Goal: Task Accomplishment & Management: Manage account settings

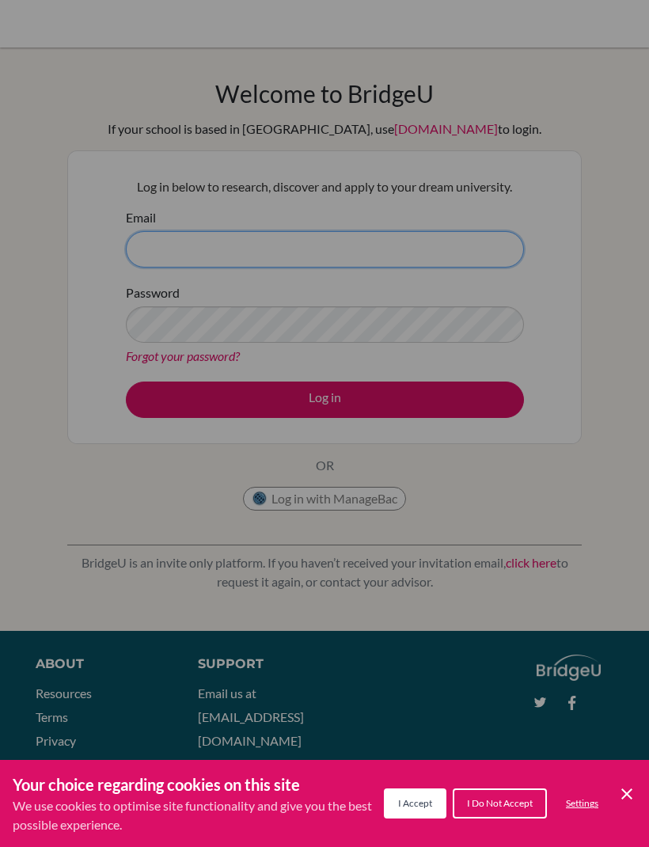
type input "[PERSON_NAME][EMAIL_ADDRESS][PERSON_NAME][DOMAIN_NAME]"
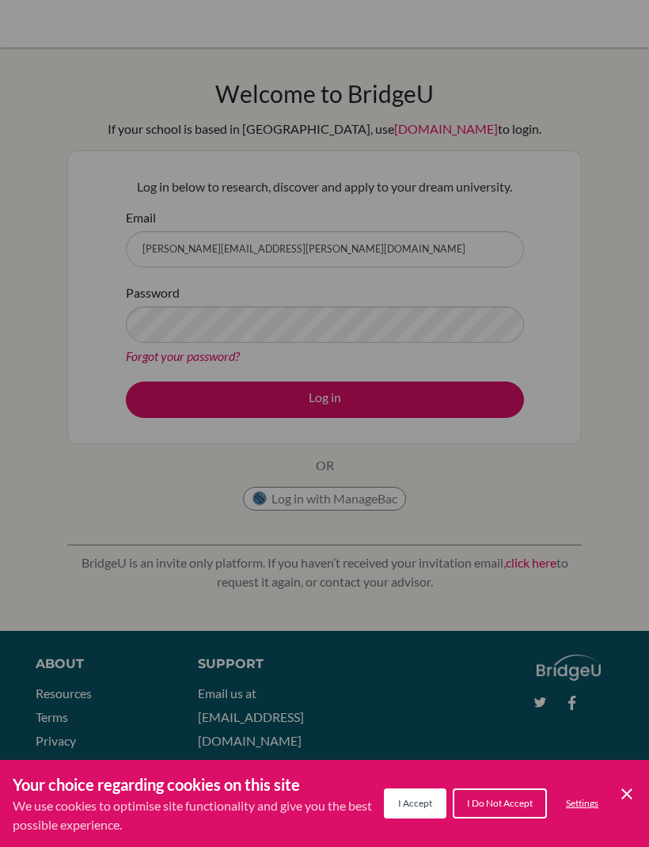
click at [324, 399] on button "Log in" at bounding box center [325, 399] width 398 height 36
click at [423, 801] on span "I Accept" at bounding box center [415, 803] width 34 height 12
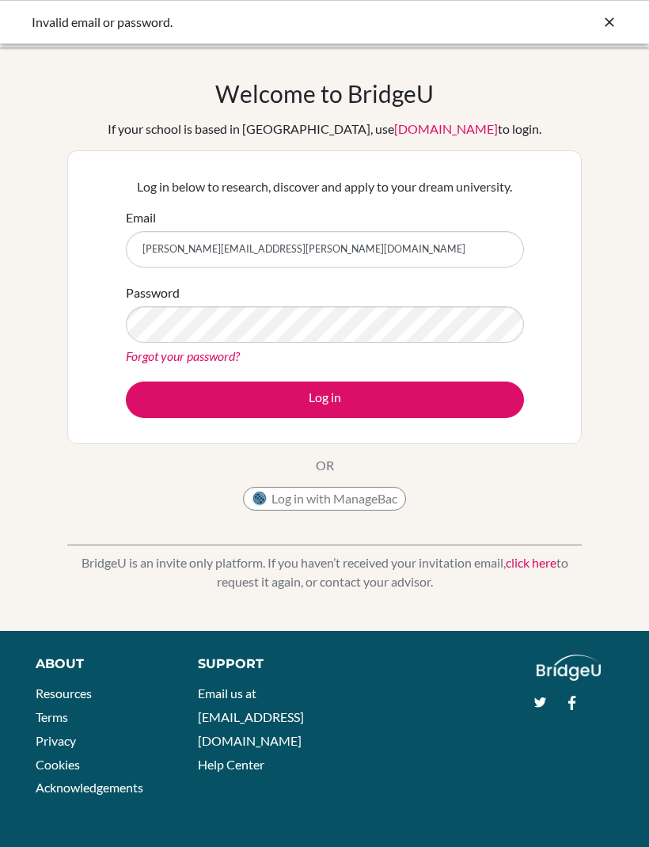
click at [464, 408] on button "Log in" at bounding box center [325, 399] width 398 height 36
click at [223, 352] on link "Forgot your password?" at bounding box center [183, 355] width 114 height 15
click at [217, 351] on link "Forgot your password?" at bounding box center [183, 355] width 114 height 15
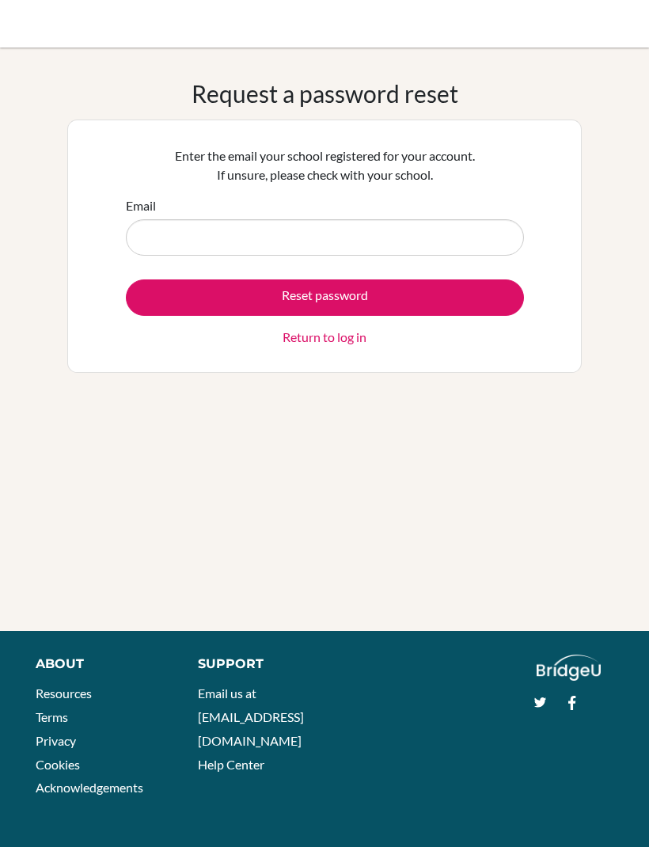
click at [475, 247] on input "Email" at bounding box center [325, 237] width 398 height 36
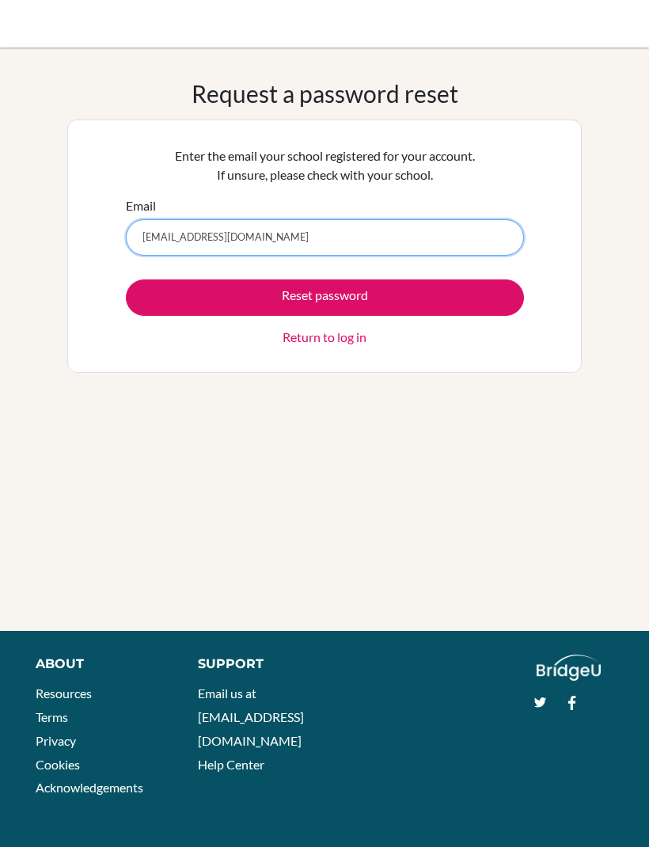
click at [494, 226] on input "sophiatchristensen@gmail.com" at bounding box center [325, 237] width 398 height 36
type input "sophia.christensen@nis.com.ph"
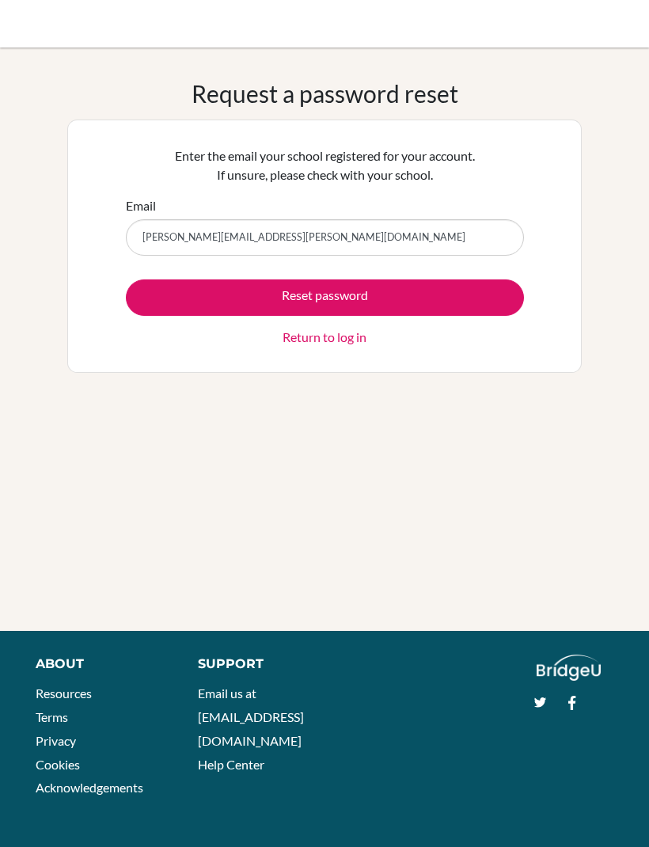
click at [456, 290] on button "Reset password" at bounding box center [325, 297] width 398 height 36
click at [295, 331] on link "Return to log in" at bounding box center [324, 337] width 84 height 19
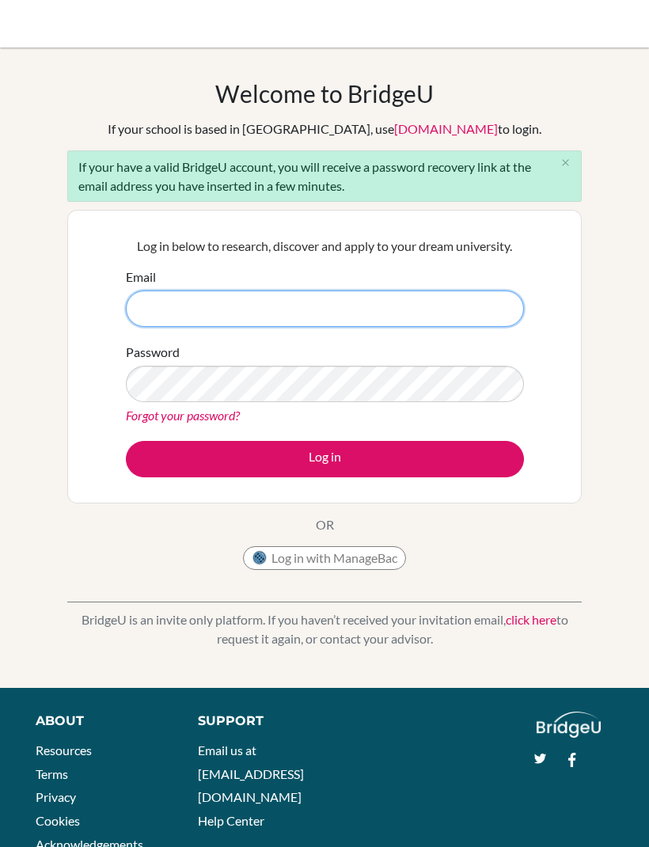
click at [149, 302] on input "Email" at bounding box center [325, 308] width 398 height 36
click at [167, 312] on input "hggsHtF3TeYxLs7uznfw" at bounding box center [325, 308] width 398 height 36
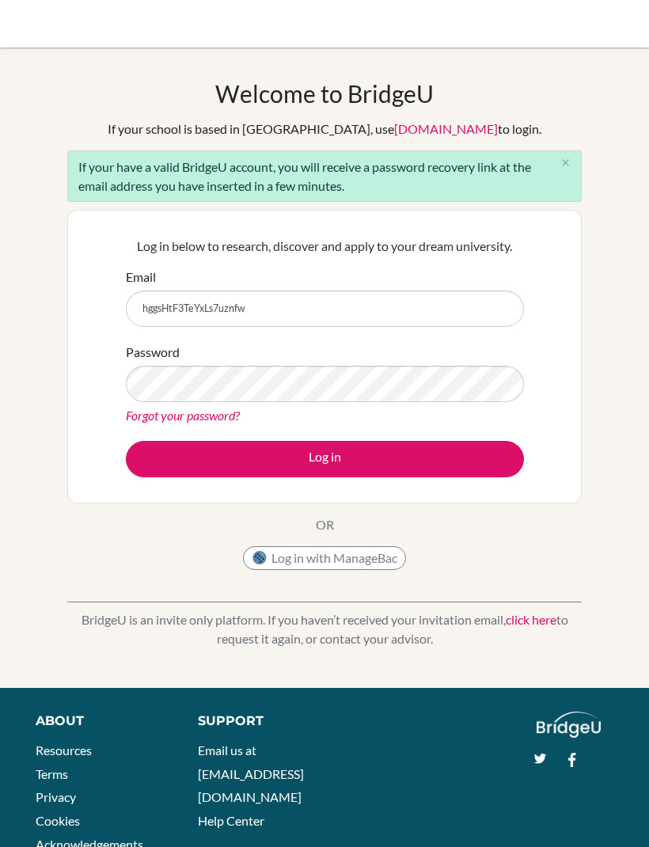
click at [200, 574] on div "Welcome to [GEOGRAPHIC_DATA] If your school is based in [GEOGRAPHIC_DATA], use …" at bounding box center [324, 328] width 514 height 498
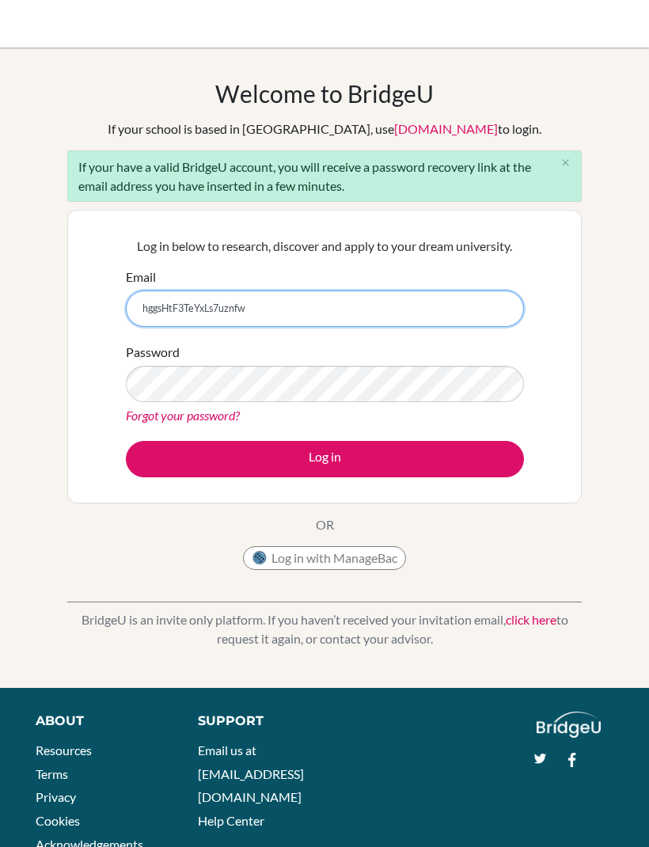
click at [153, 314] on input "hggsHtF3TeYxLs7uznfw" at bounding box center [325, 308] width 398 height 36
type input "sophia.christensen@nis.com.ph"
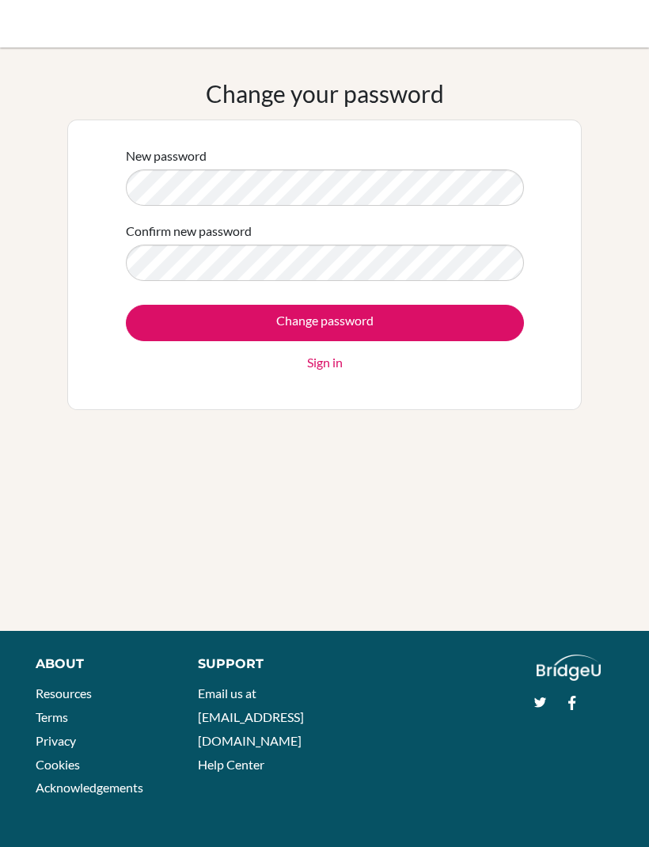
click at [171, 321] on input "Change password" at bounding box center [325, 323] width 398 height 36
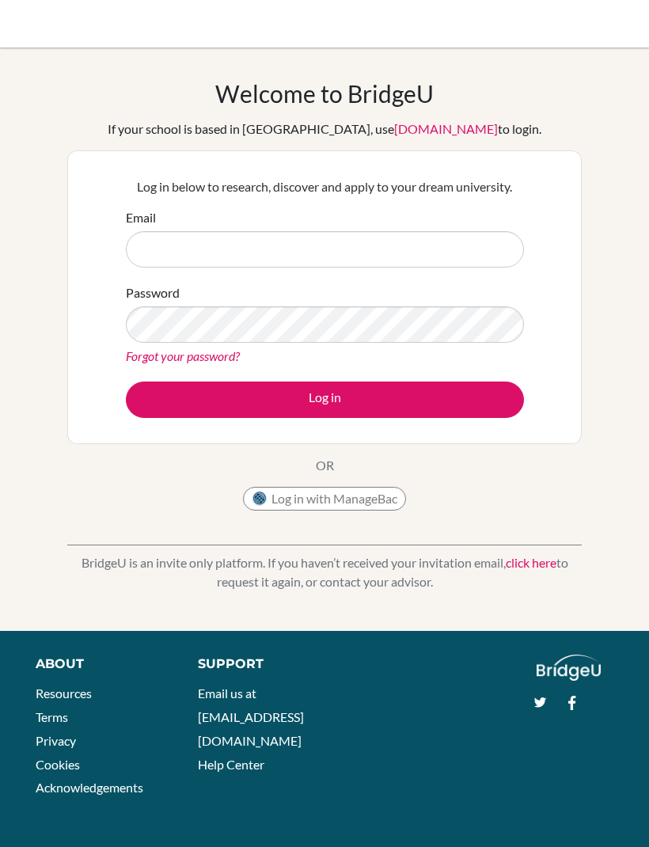
click at [182, 254] on input "Email" at bounding box center [325, 249] width 398 height 36
type input "[PERSON_NAME][EMAIL_ADDRESS][PERSON_NAME][DOMAIN_NAME]"
click at [175, 398] on button "Log in" at bounding box center [325, 399] width 398 height 36
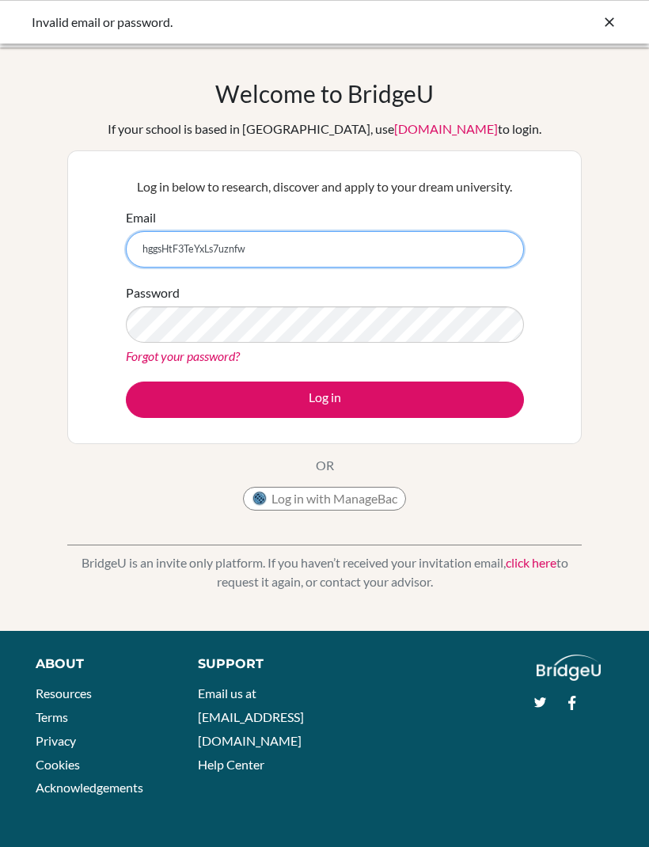
click at [458, 255] on input "hggsHtF3TeYxLs7uznfw" at bounding box center [325, 249] width 398 height 36
click at [457, 253] on input "hggsHtF3TeYxLs7uznfw" at bounding box center [325, 249] width 398 height 36
click at [469, 261] on input "hggsHtF3TeYxLs7uznfw" at bounding box center [325, 249] width 398 height 36
type input "[PERSON_NAME][EMAIL_ADDRESS][PERSON_NAME][DOMAIN_NAME]"
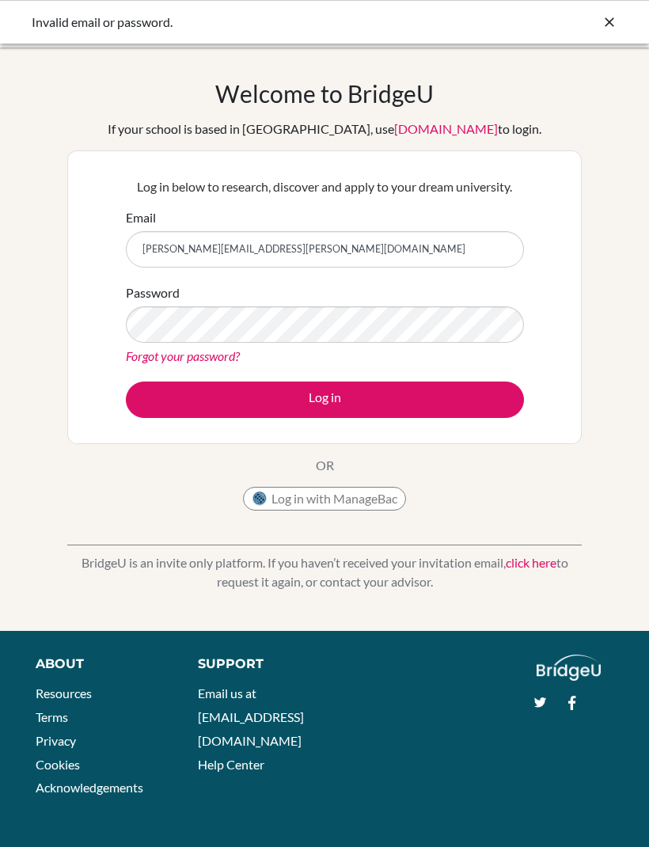
click at [487, 398] on button "Log in" at bounding box center [325, 399] width 398 height 36
